Goal: Transaction & Acquisition: Purchase product/service

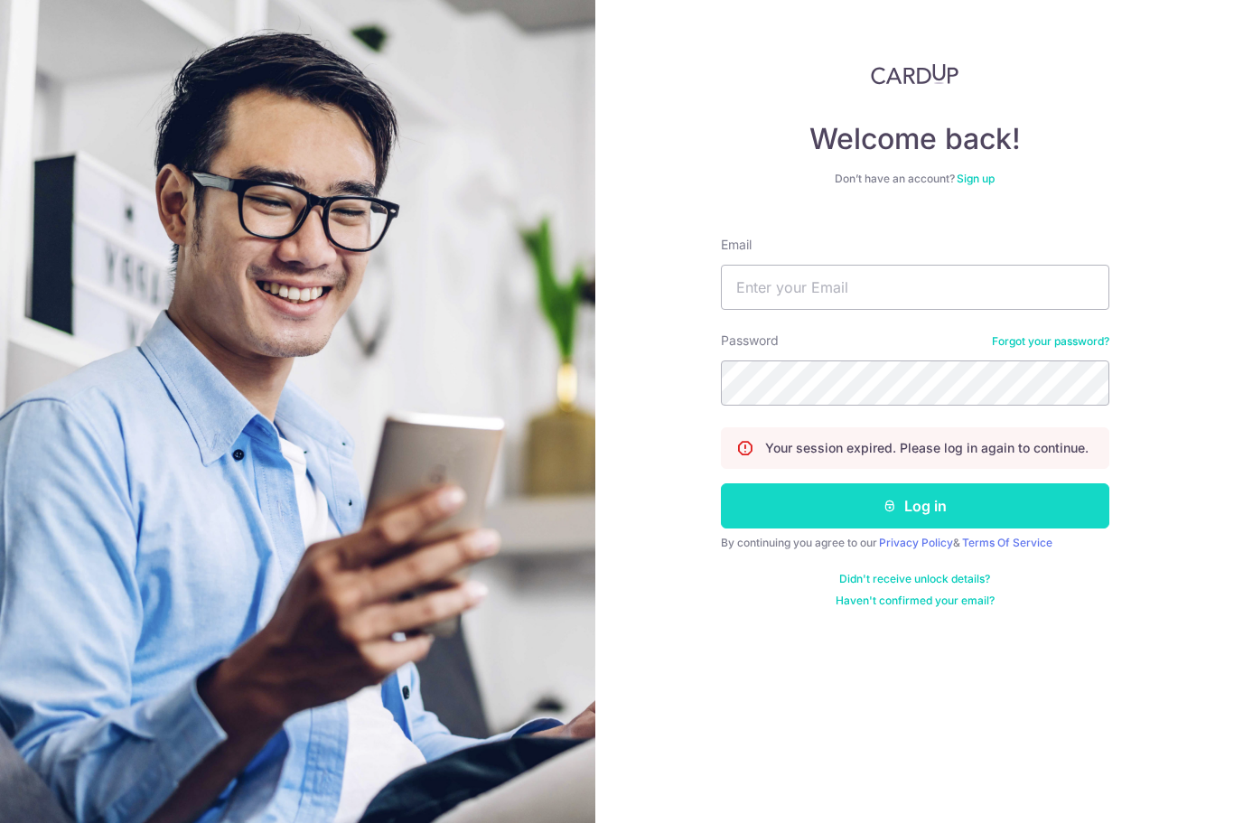
click at [971, 511] on button "Log in" at bounding box center [915, 505] width 389 height 45
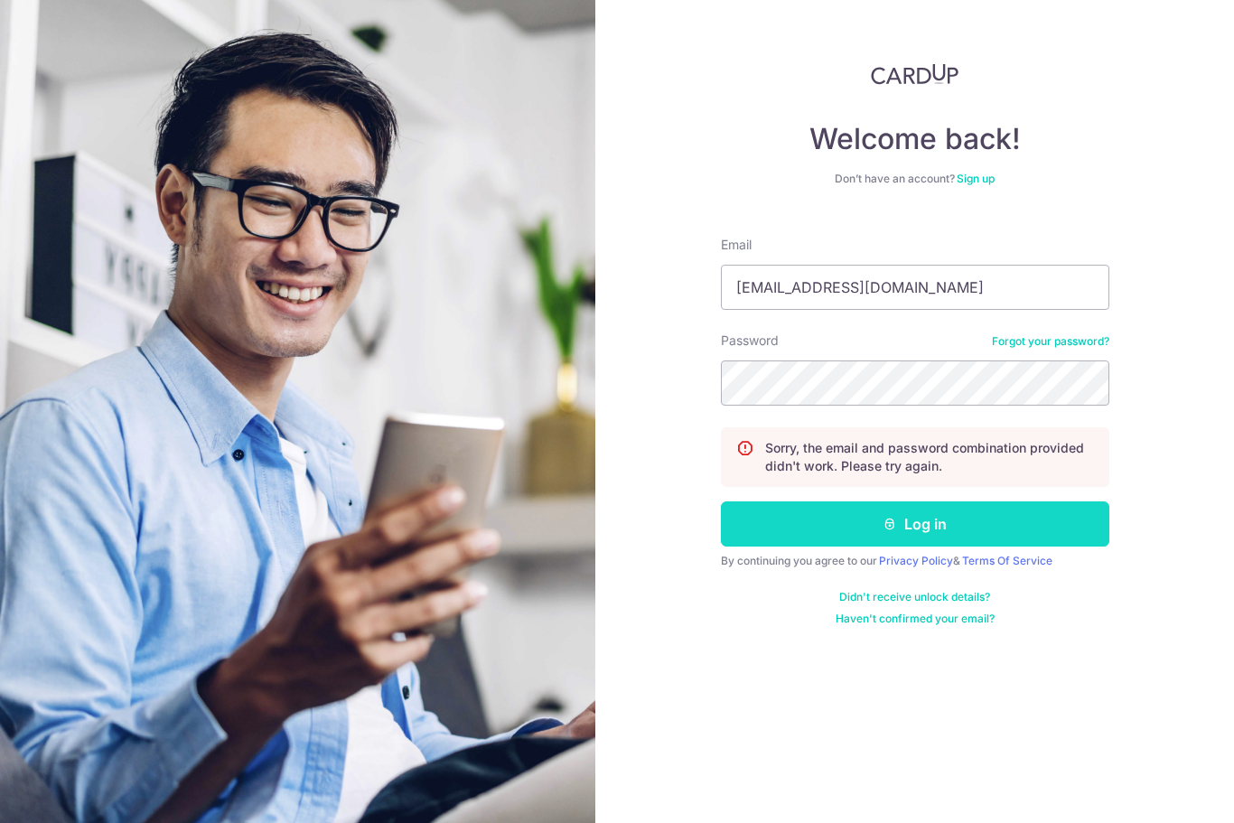
click at [1007, 517] on button "Log in" at bounding box center [915, 524] width 389 height 45
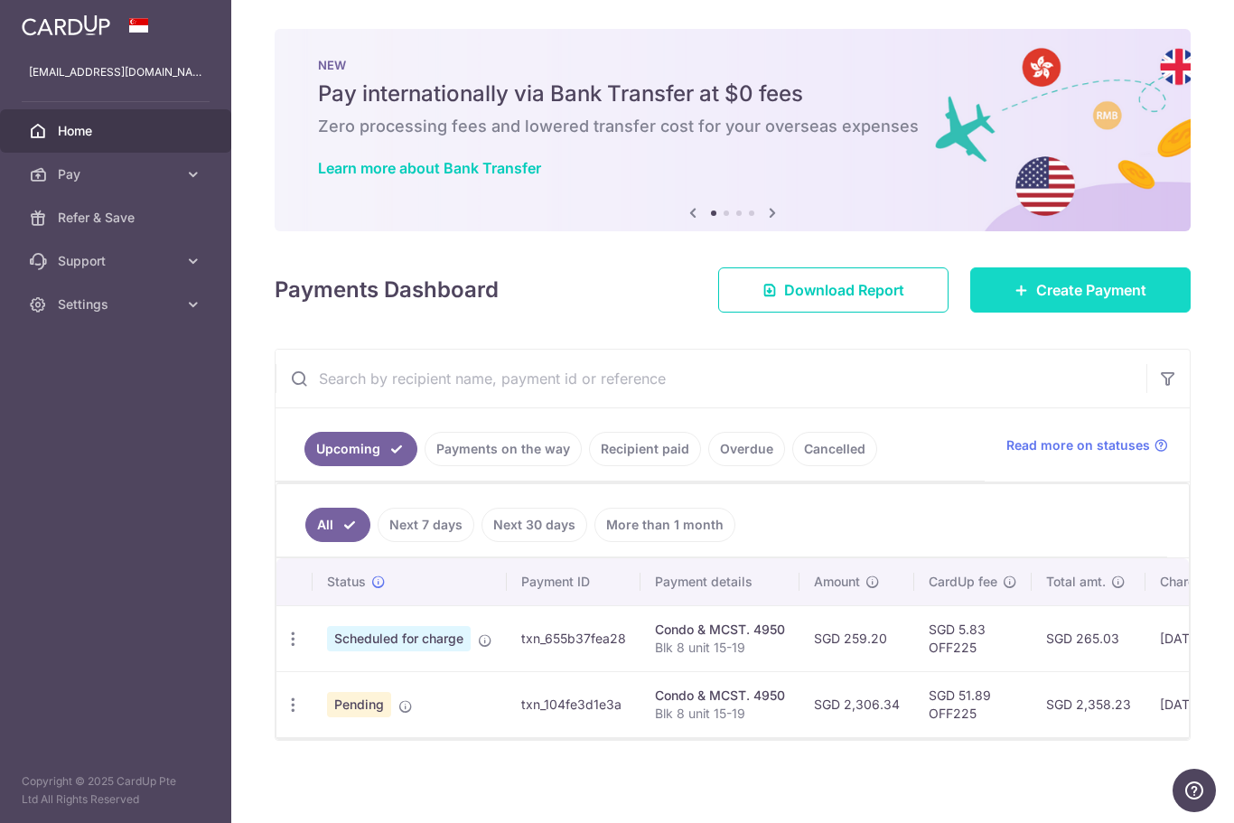
click at [1140, 301] on span "Create Payment" at bounding box center [1092, 290] width 110 height 22
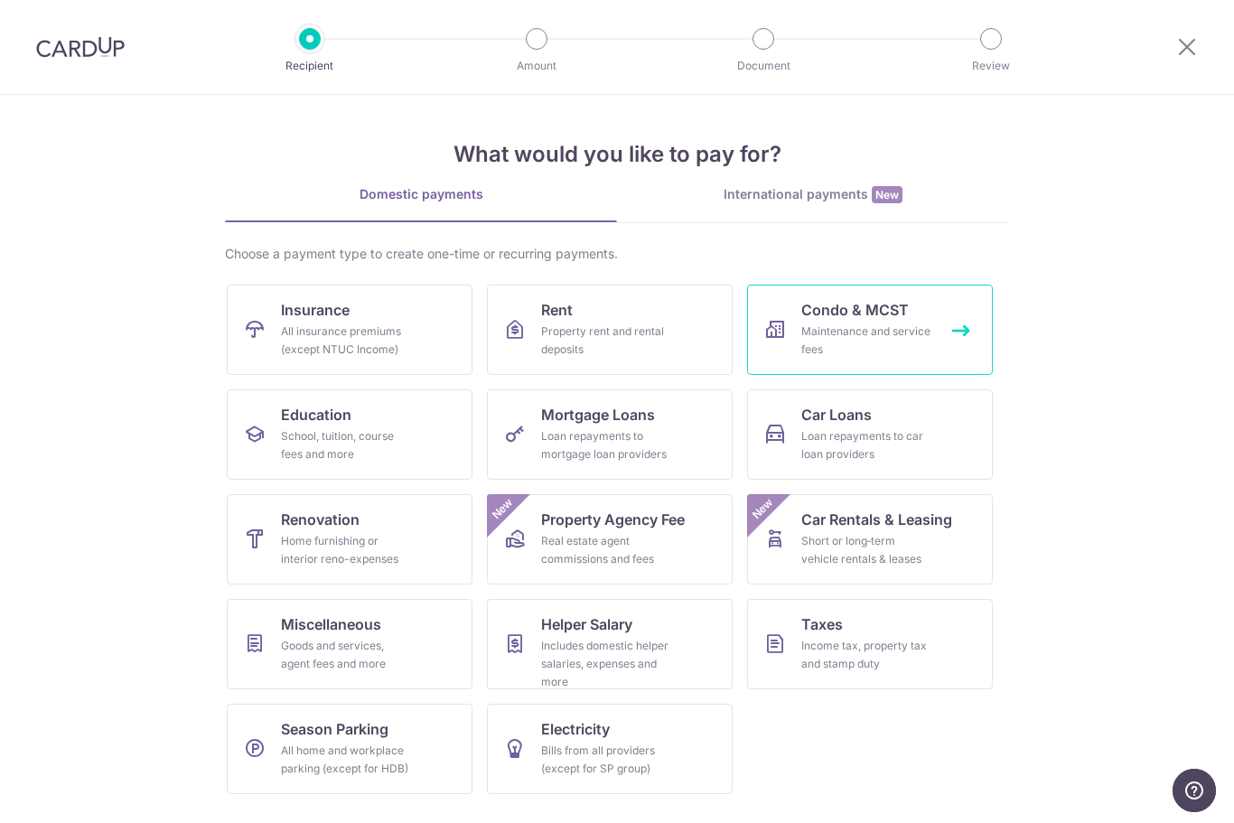
click at [954, 329] on link "Condo & MCST Maintenance and service fees" at bounding box center [870, 330] width 246 height 90
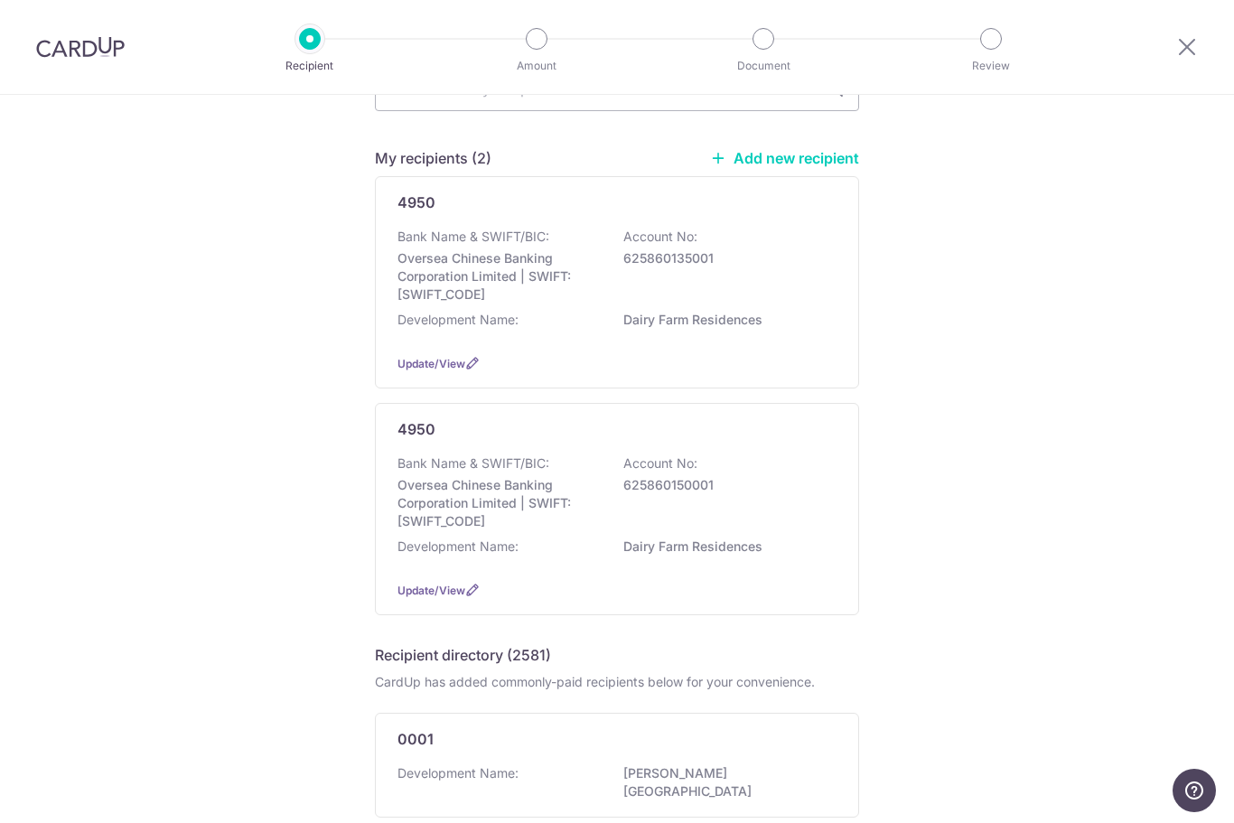
scroll to position [103, 0]
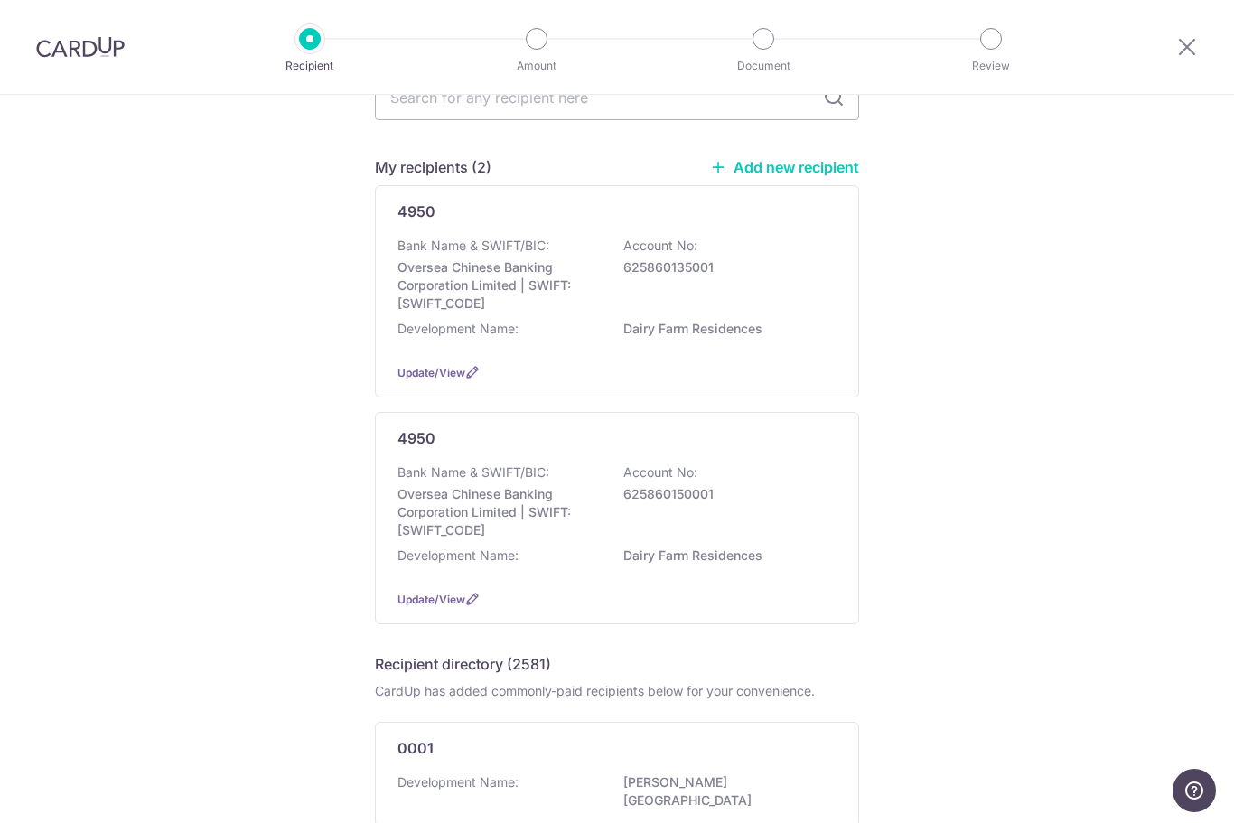
click at [632, 812] on div "Development Name: BENG TONG MANSION" at bounding box center [617, 793] width 439 height 38
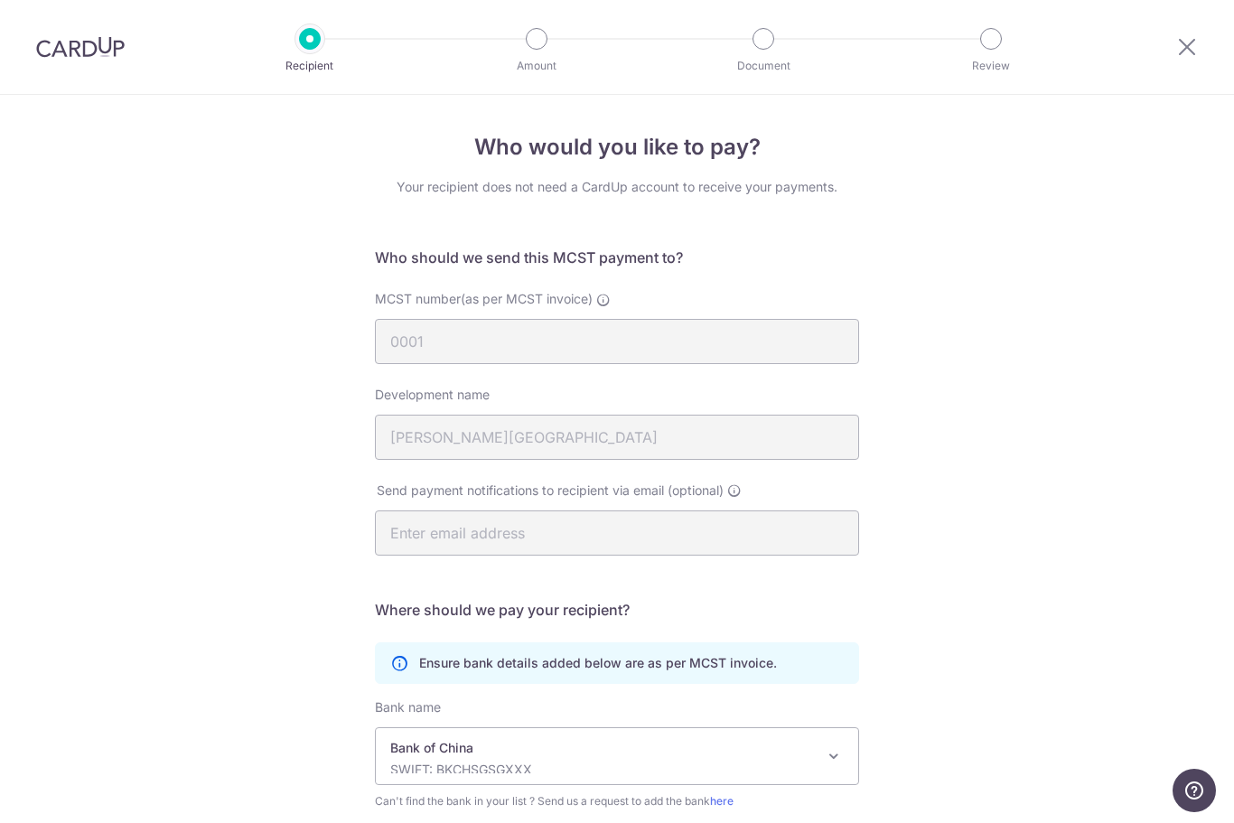
click at [1214, 35] on div at bounding box center [1187, 47] width 94 height 94
click at [813, 371] on div "MCST number(as per MCST invoice) 0001" at bounding box center [617, 338] width 506 height 96
click at [1178, 42] on icon at bounding box center [1188, 46] width 22 height 23
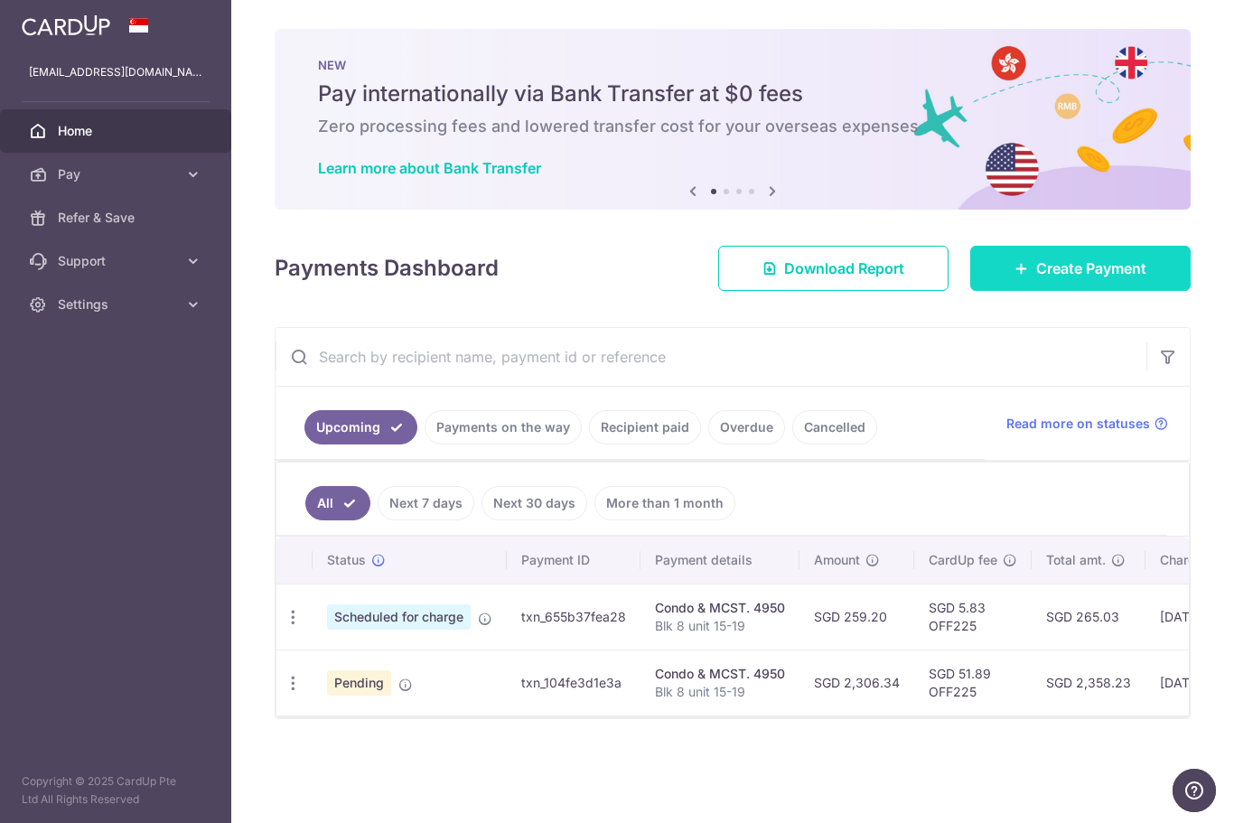
click at [1097, 279] on span "Create Payment" at bounding box center [1092, 269] width 110 height 22
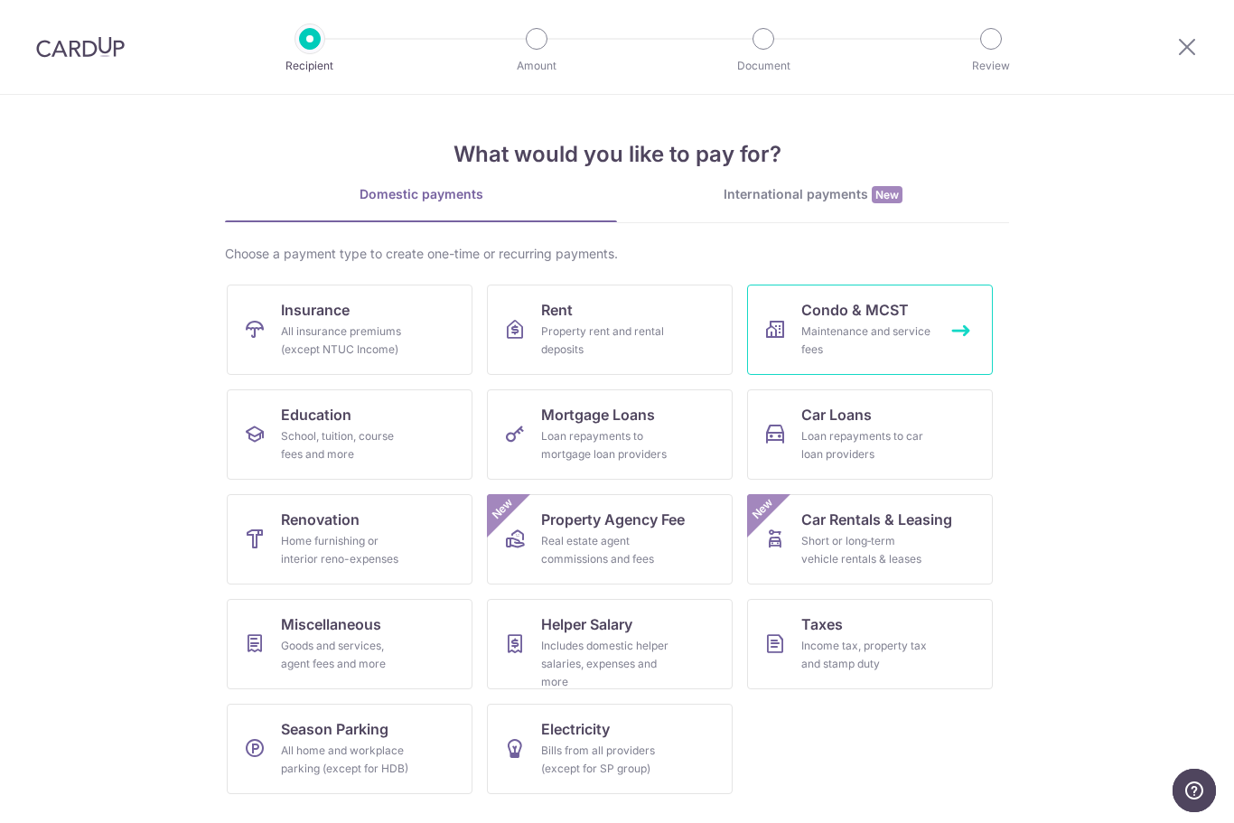
click at [973, 317] on link "Condo & MCST Maintenance and service fees" at bounding box center [870, 330] width 246 height 90
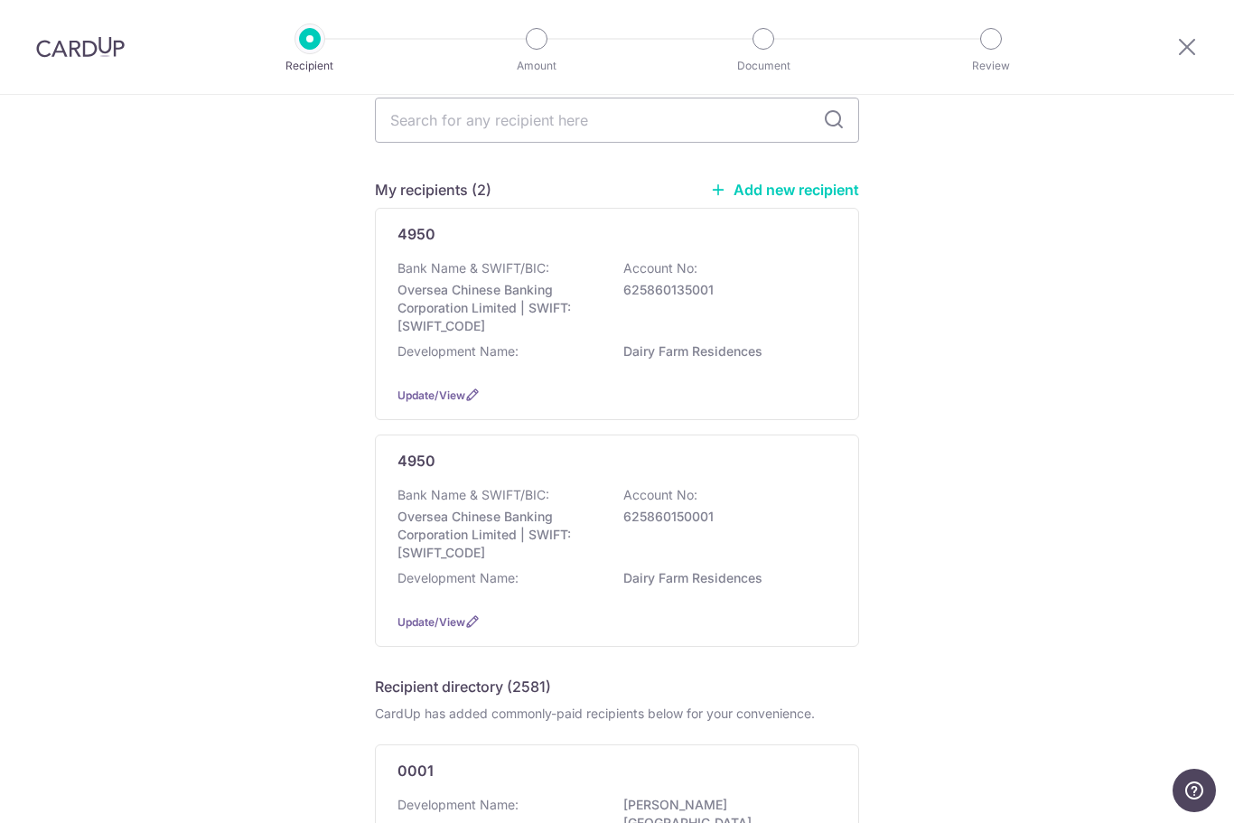
scroll to position [85, 0]
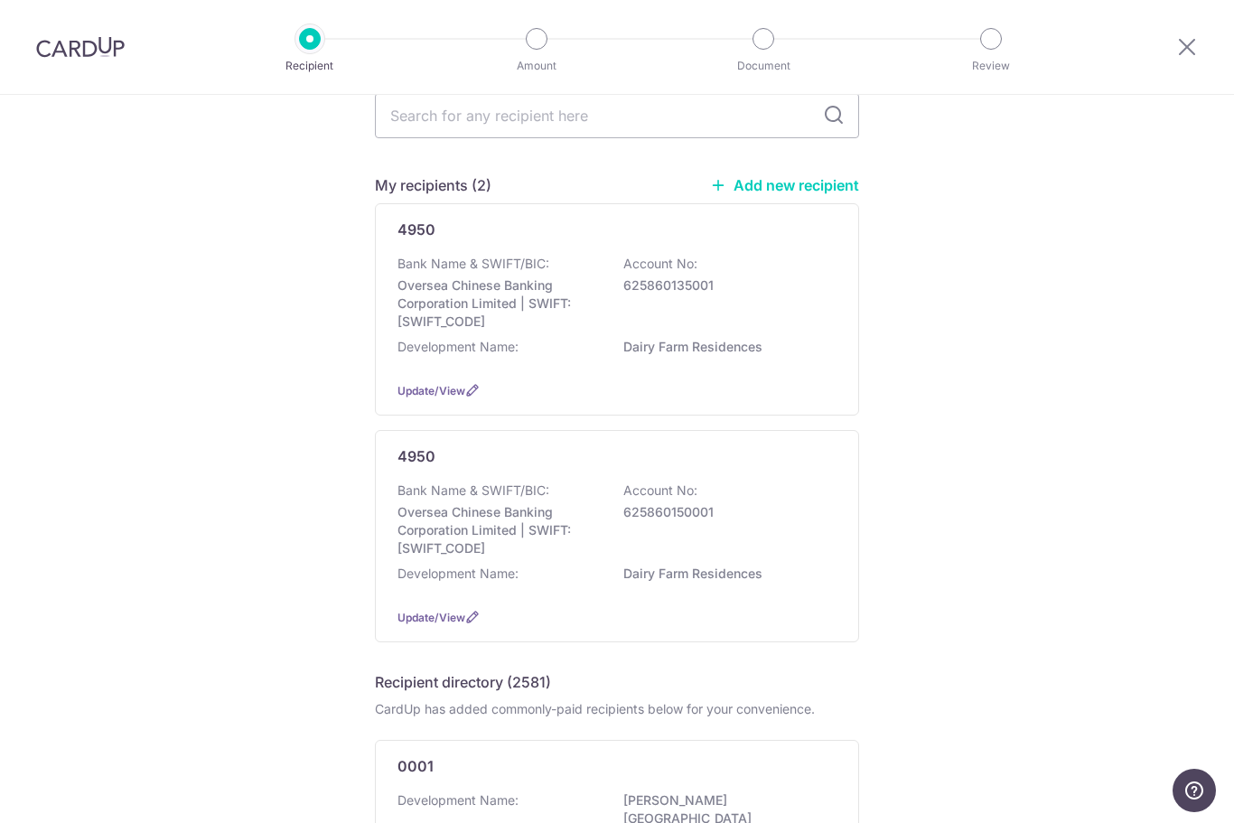
click at [841, 192] on link "Add new recipient" at bounding box center [784, 185] width 149 height 18
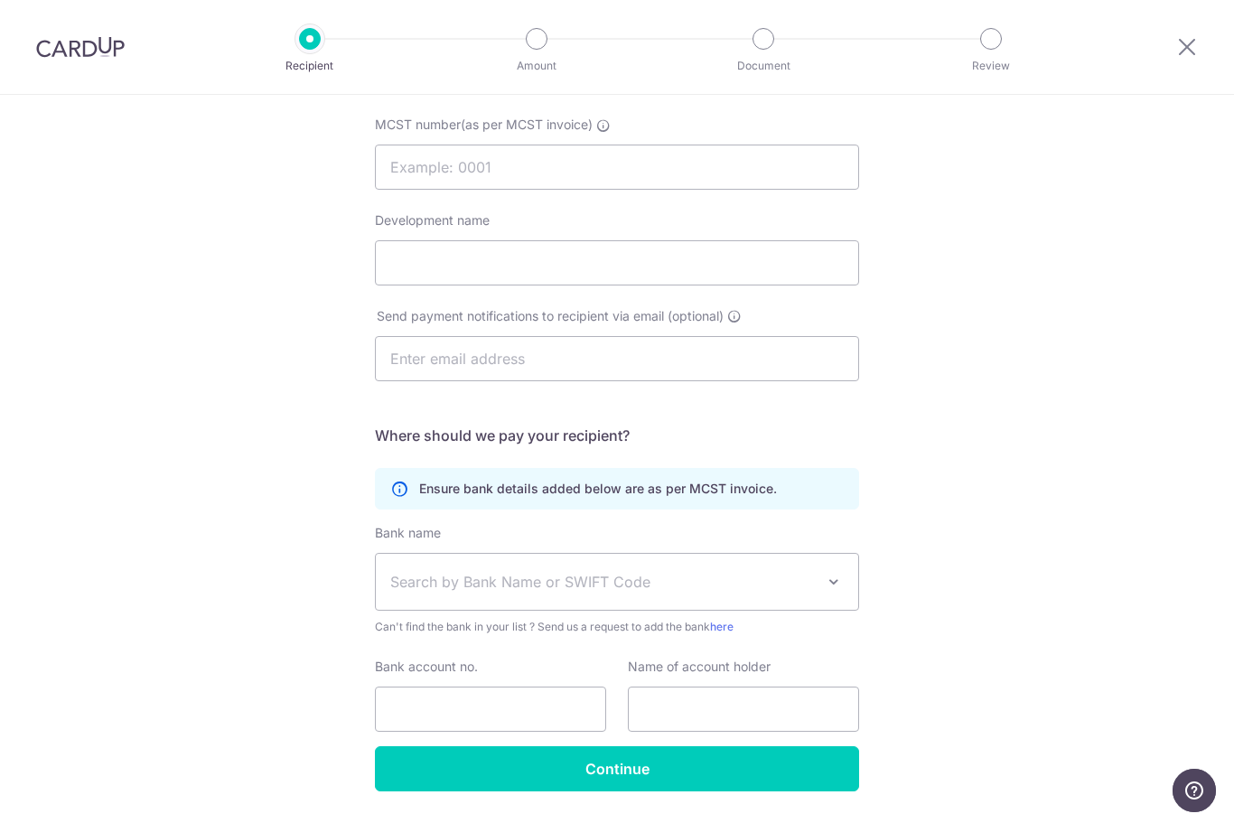
scroll to position [173, 0]
click at [1225, 15] on div at bounding box center [1187, 47] width 94 height 94
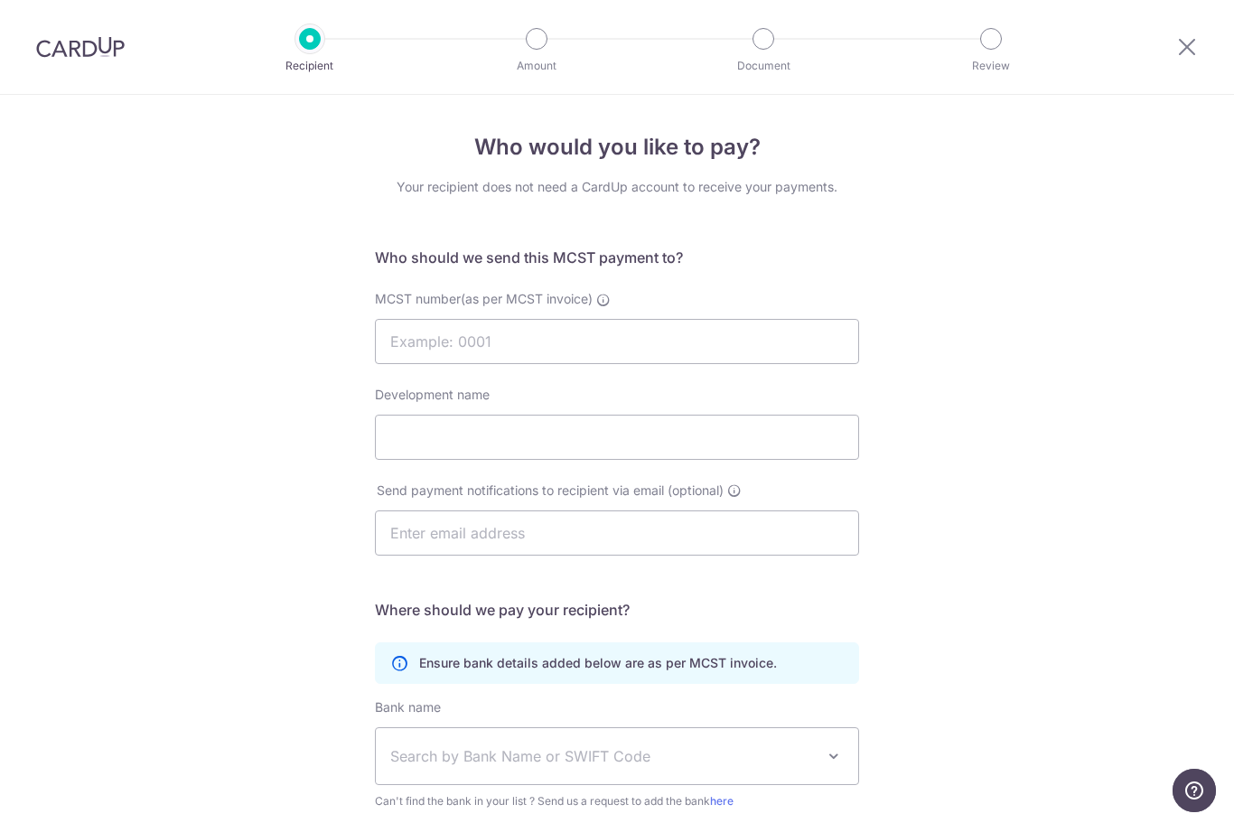
scroll to position [0, 0]
click at [1187, 55] on icon at bounding box center [1188, 46] width 22 height 23
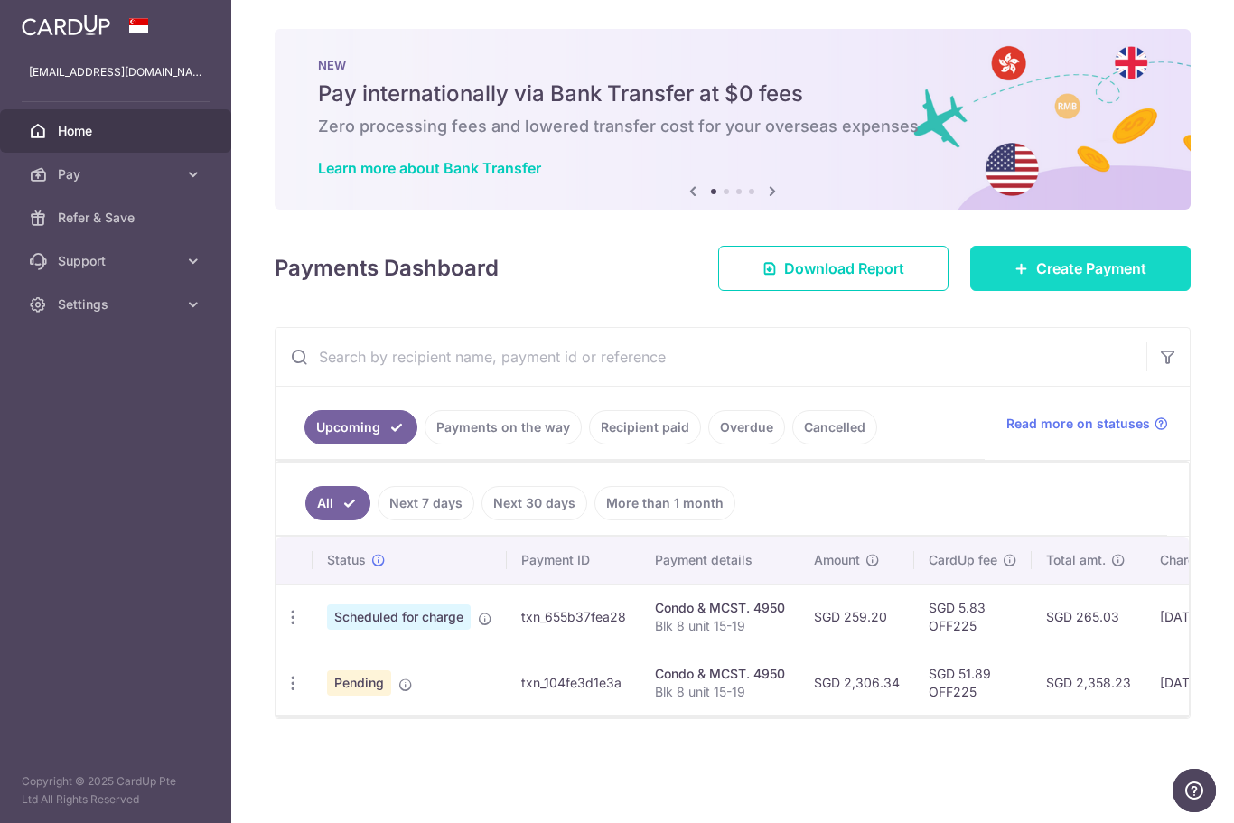
click at [1092, 291] on link "Create Payment" at bounding box center [1081, 268] width 221 height 45
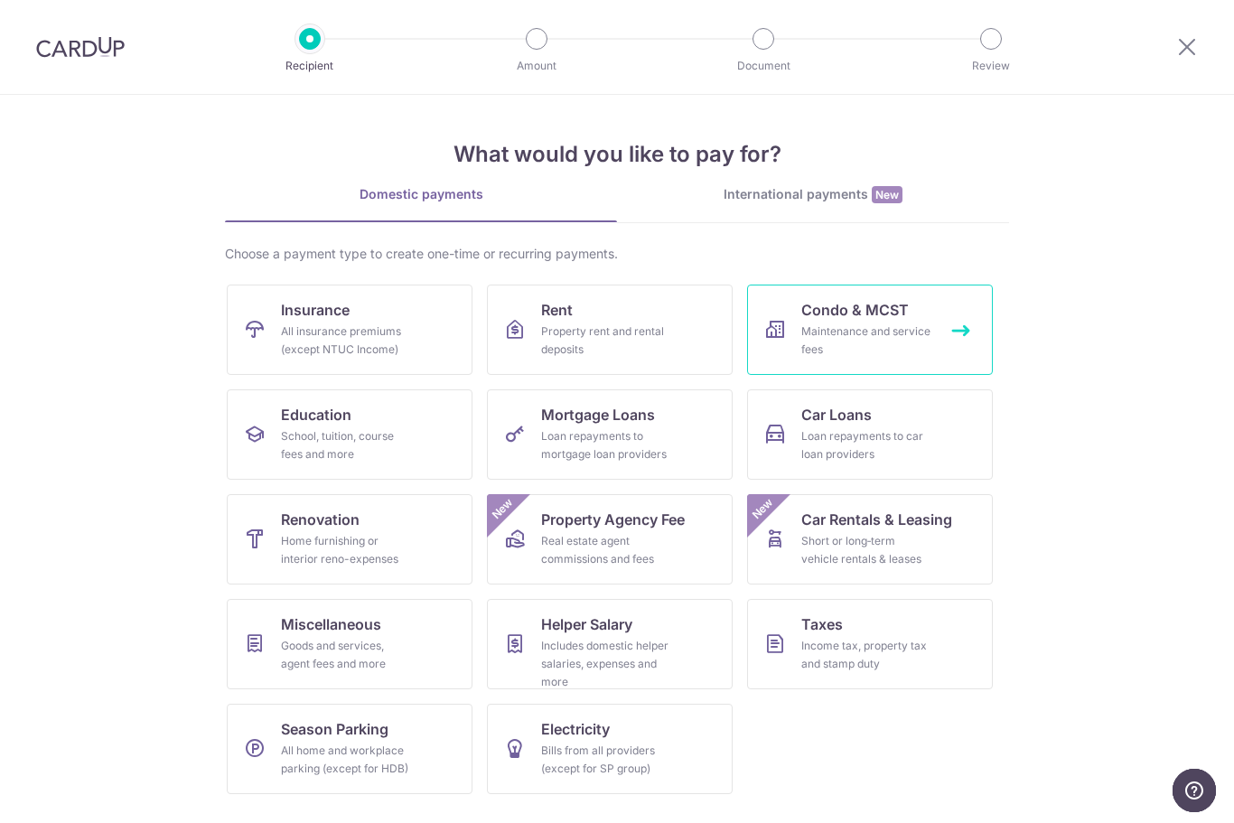
click at [904, 333] on div "Maintenance and service fees" at bounding box center [867, 341] width 130 height 36
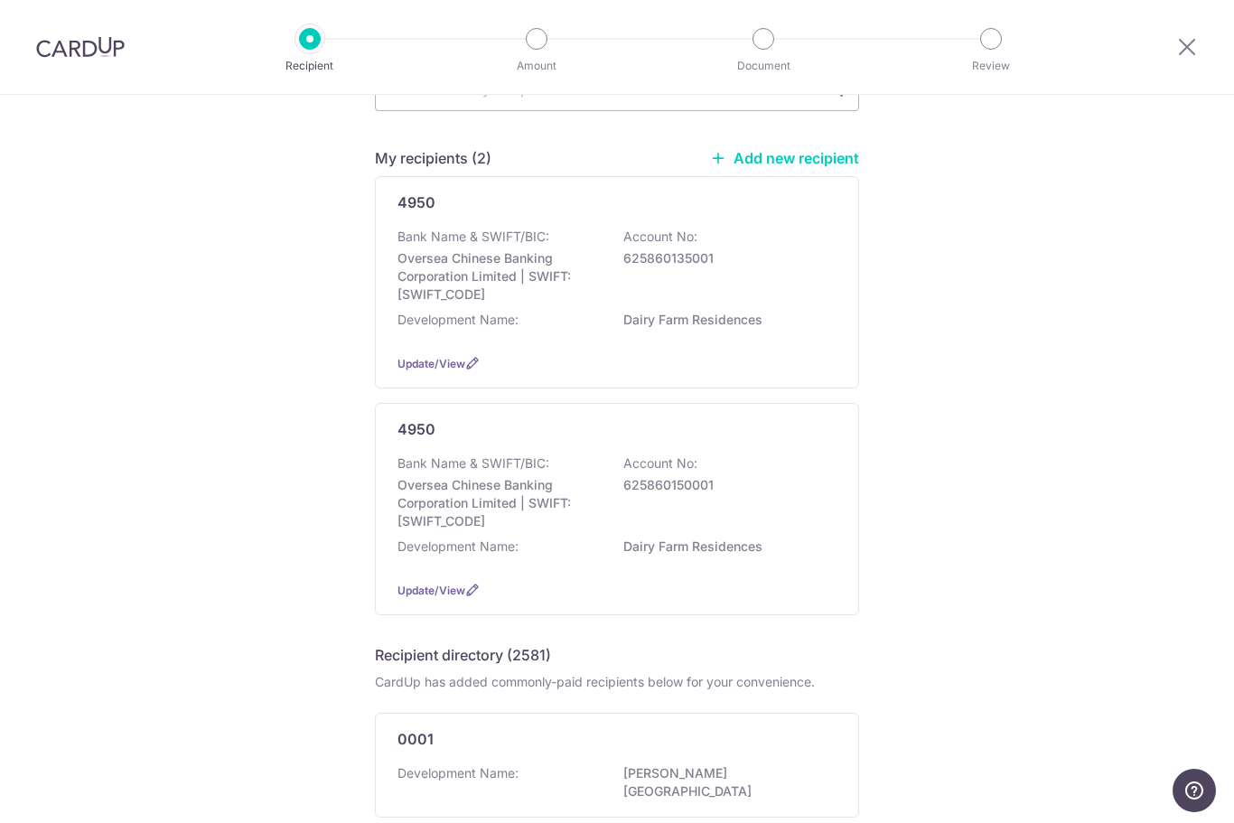
scroll to position [123, 0]
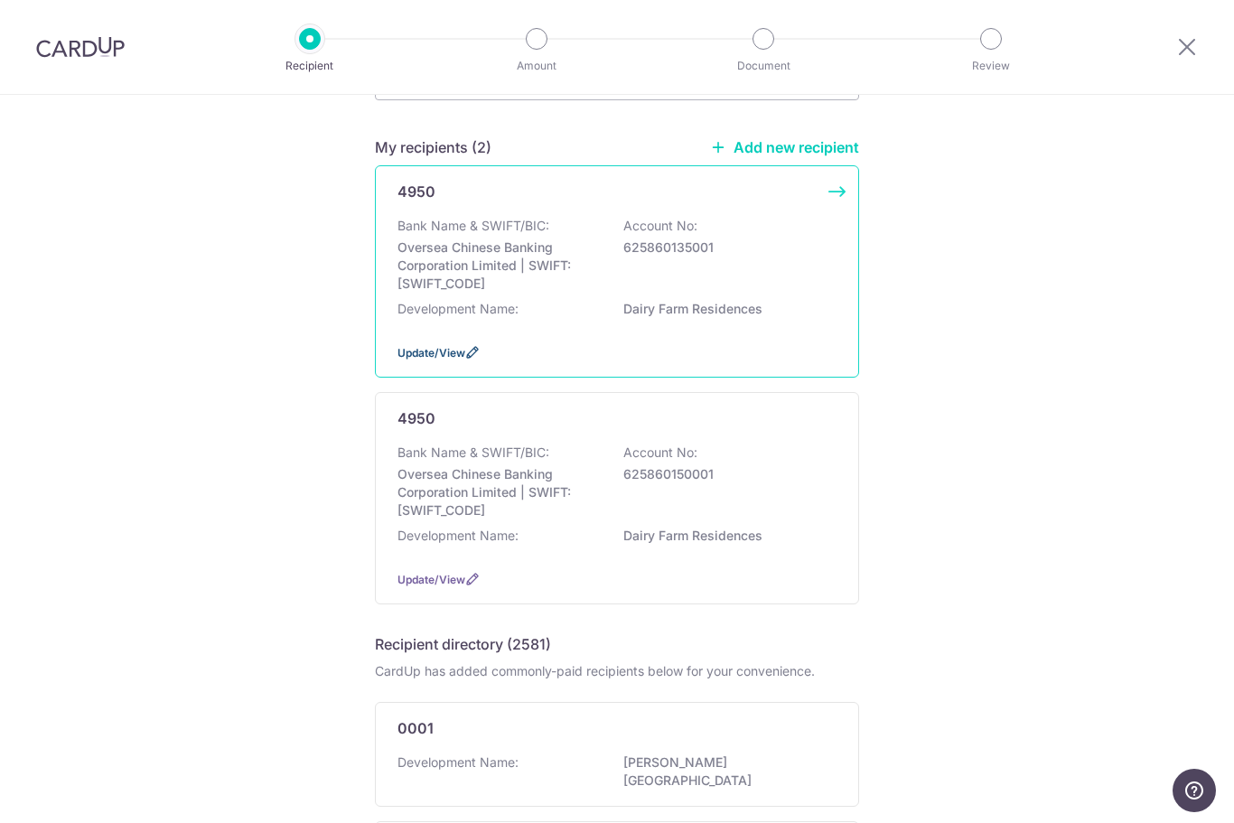
click at [465, 360] on span "Update/View" at bounding box center [432, 353] width 68 height 14
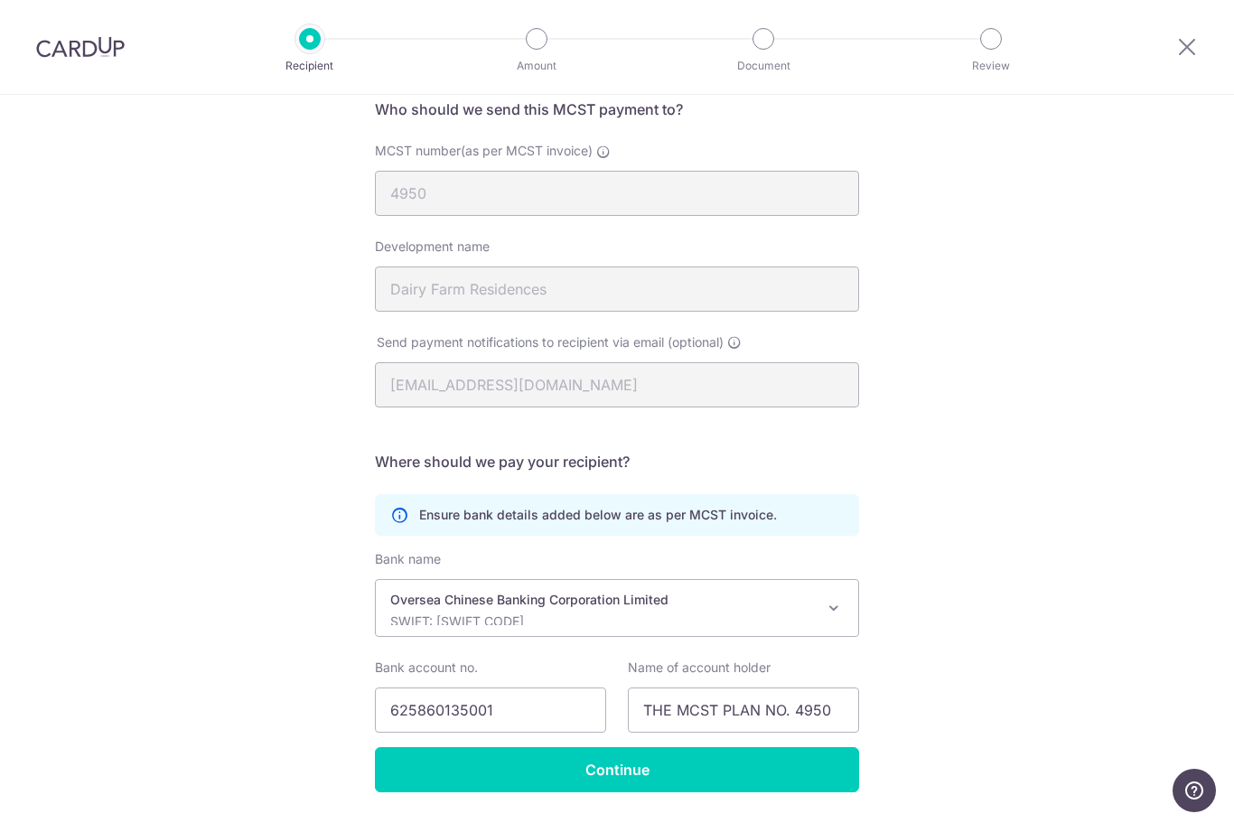
scroll to position [147, 0]
click at [1197, 37] on icon at bounding box center [1188, 46] width 22 height 23
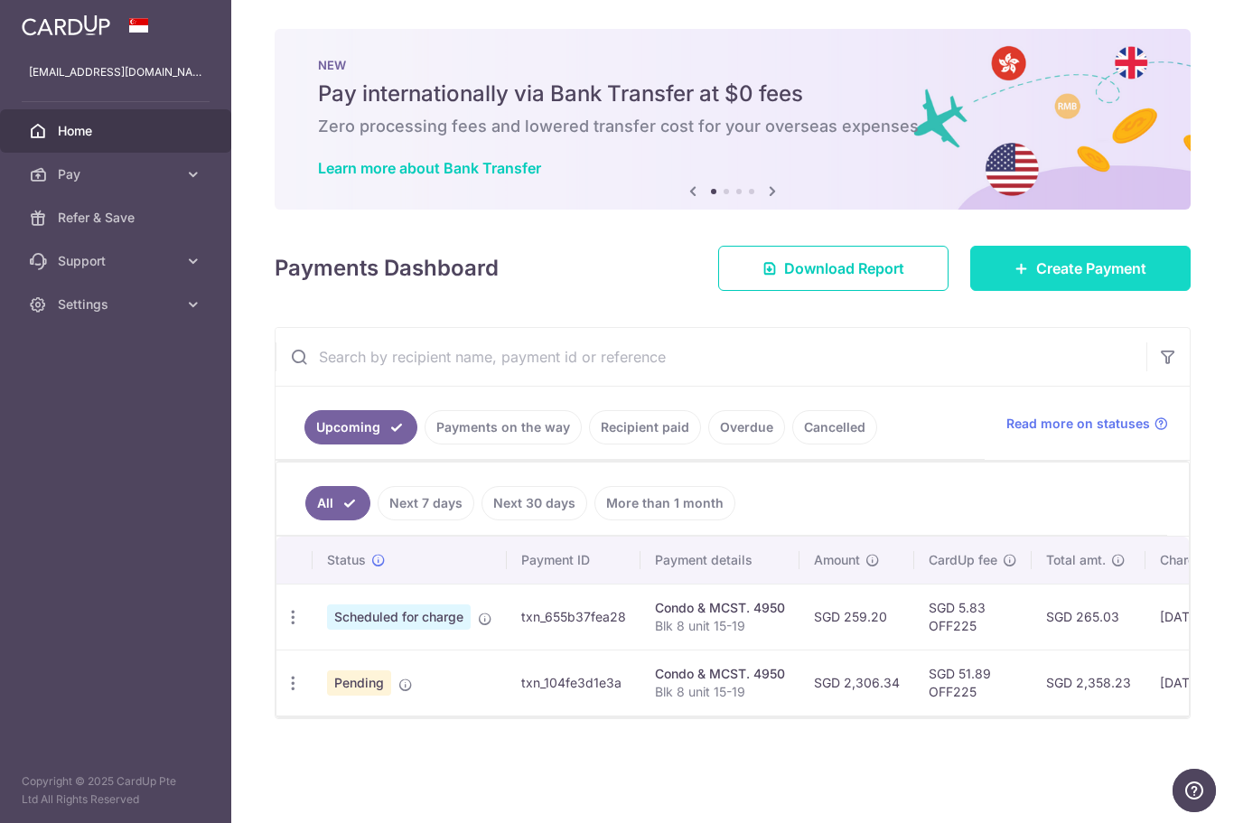
click at [1074, 279] on span "Create Payment" at bounding box center [1092, 269] width 110 height 22
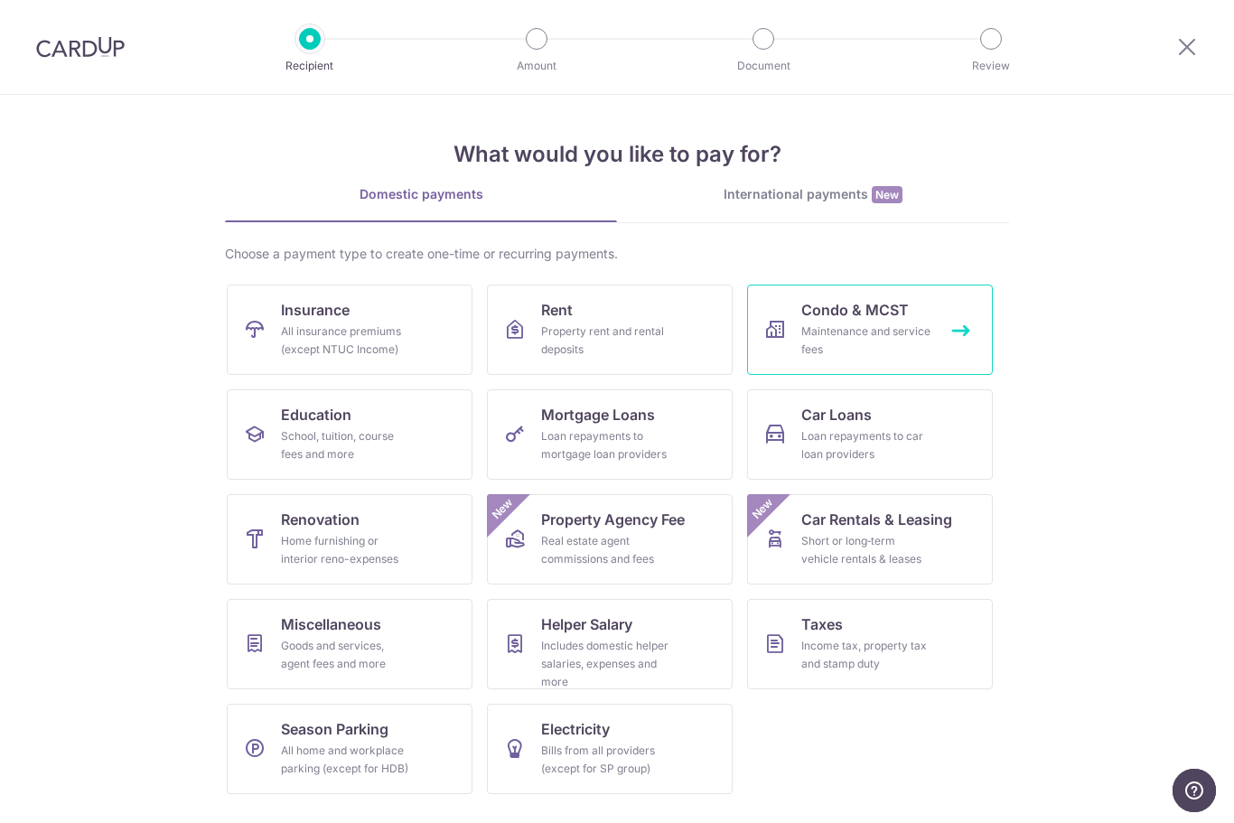
click at [904, 334] on div "Maintenance and service fees" at bounding box center [867, 341] width 130 height 36
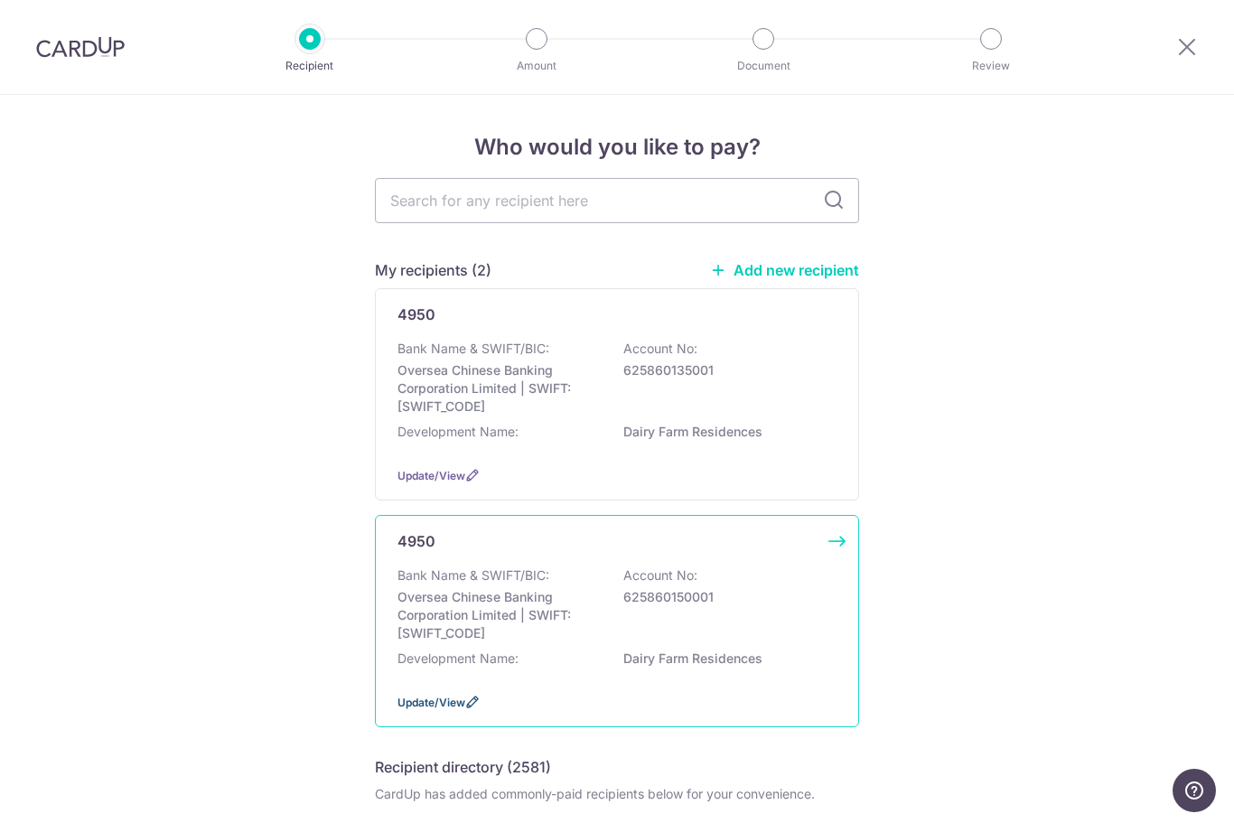
click at [468, 709] on icon at bounding box center [472, 702] width 14 height 14
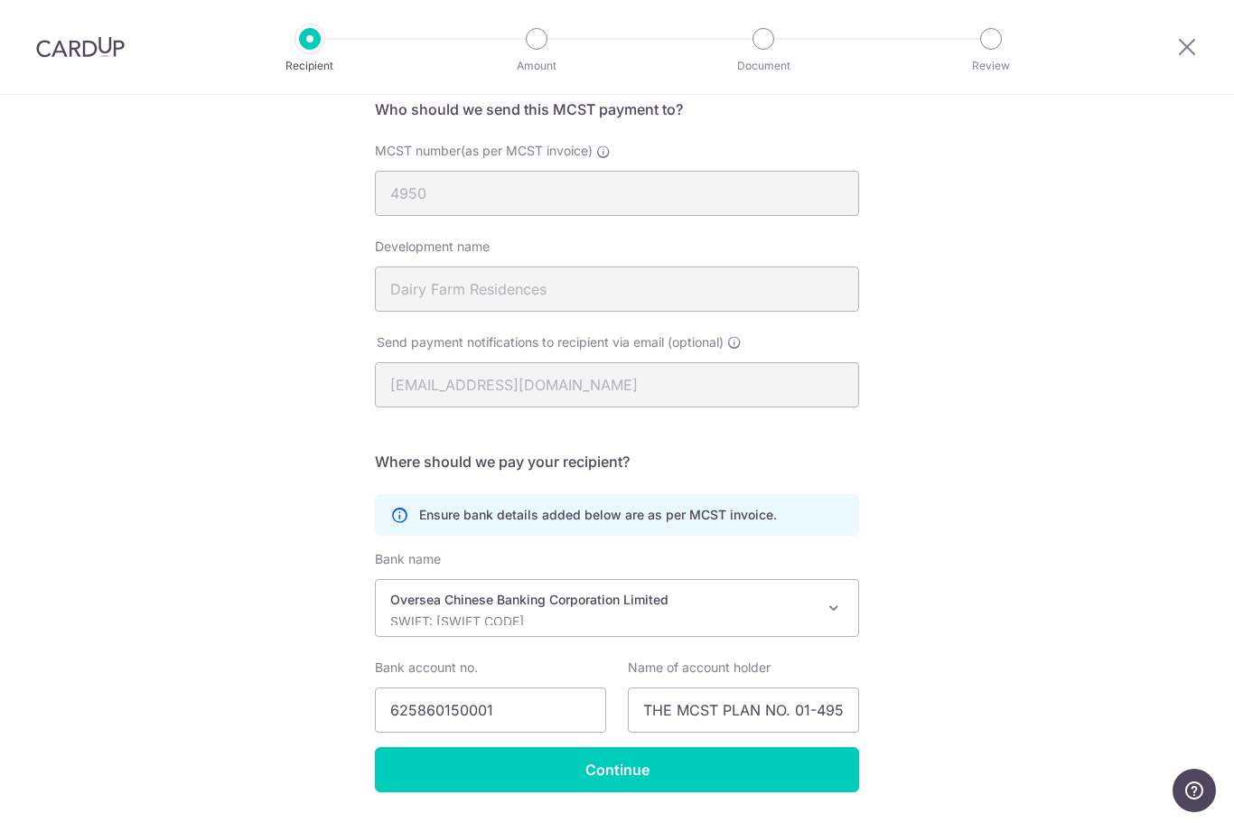
scroll to position [147, 0]
click at [1204, 39] on div at bounding box center [1187, 47] width 94 height 94
click at [1196, 36] on icon at bounding box center [1188, 46] width 22 height 23
